Goal: Transaction & Acquisition: Subscribe to service/newsletter

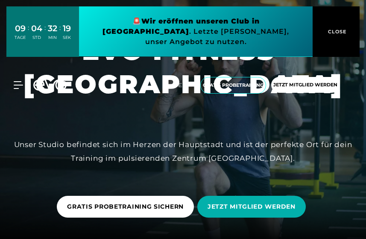
click at [341, 28] on span "CLOSE" at bounding box center [336, 32] width 21 height 8
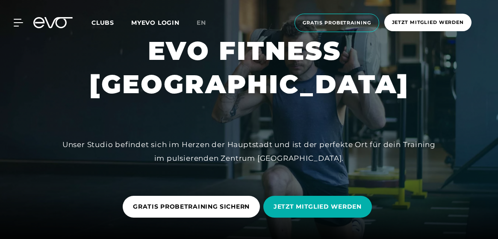
click at [108, 25] on span "Clubs" at bounding box center [102, 23] width 23 height 8
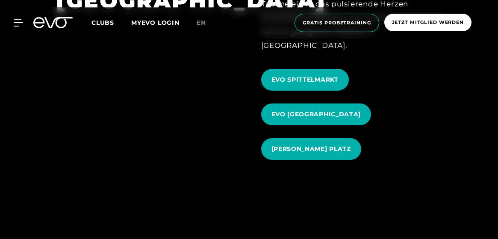
scroll to position [812, 0]
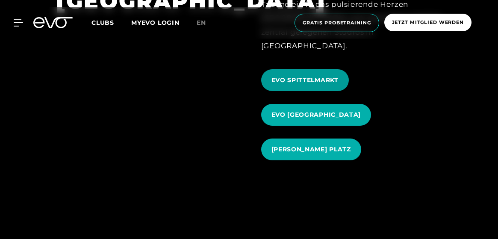
click at [317, 76] on span "EVO SPITTELMARKT" at bounding box center [304, 80] width 67 height 9
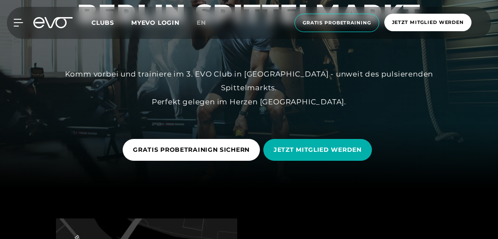
scroll to position [85, 0]
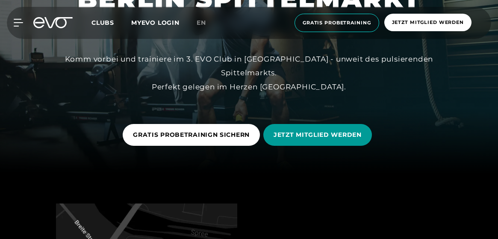
click at [327, 130] on span "JETZT MITGLIED WERDEN" at bounding box center [317, 134] width 88 height 9
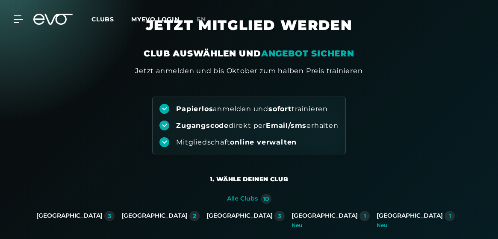
scroll to position [85, 0]
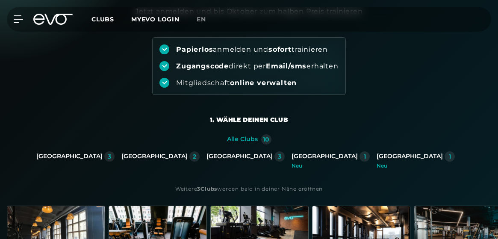
click at [103, 155] on div "[GEOGRAPHIC_DATA]" at bounding box center [69, 156] width 66 height 8
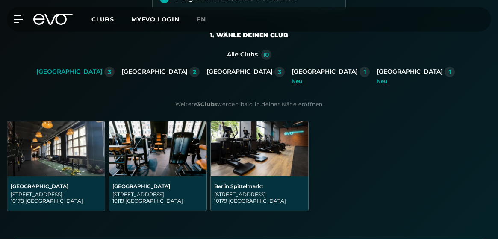
scroll to position [171, 0]
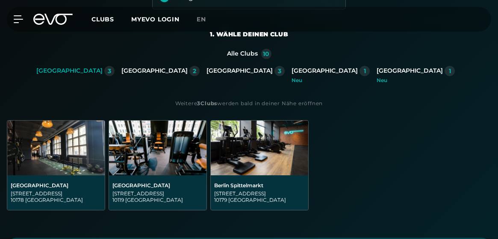
drag, startPoint x: 279, startPoint y: 137, endPoint x: 285, endPoint y: 135, distance: 6.5
click at [279, 137] on img at bounding box center [259, 147] width 97 height 55
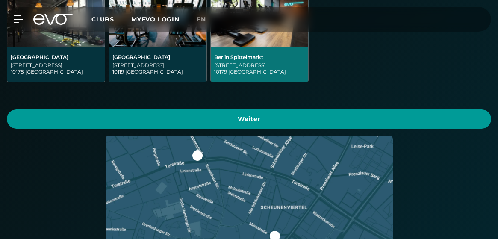
click at [302, 116] on span "Weiter" at bounding box center [248, 118] width 463 height 9
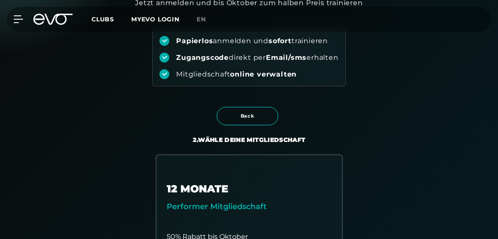
scroll to position [0, 0]
